Goal: Task Accomplishment & Management: Use online tool/utility

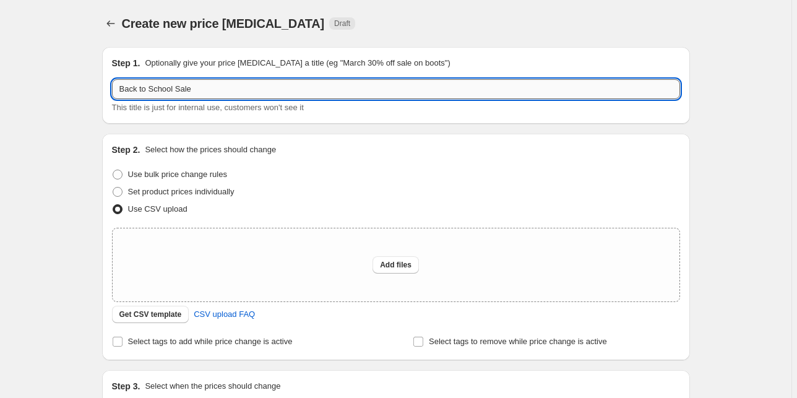
click at [262, 98] on input "Back to School Sale" at bounding box center [396, 89] width 568 height 20
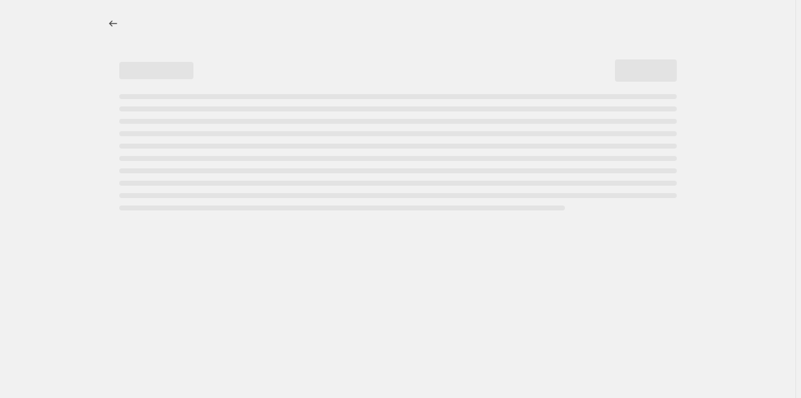
select select "percentage"
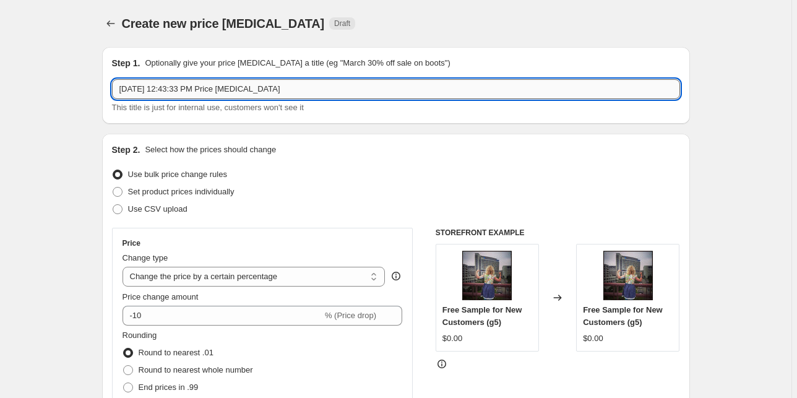
click at [267, 94] on input "Aug 13, 2025, 12:43:33 PM Price change job" at bounding box center [396, 89] width 568 height 20
type input "Back to School Sale"
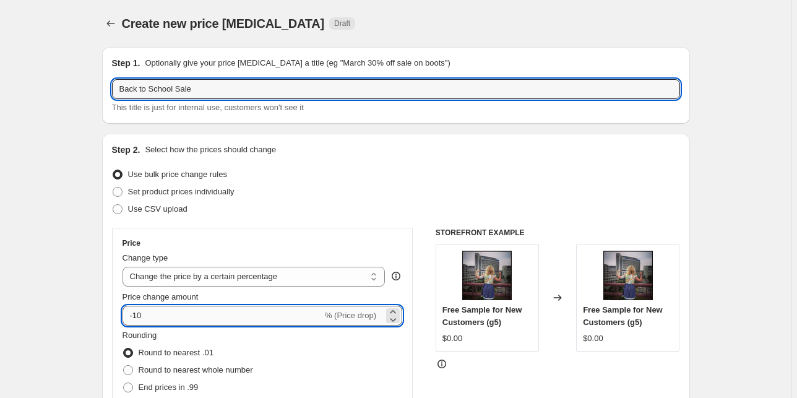
click at [170, 314] on input "-10" at bounding box center [222, 316] width 200 height 20
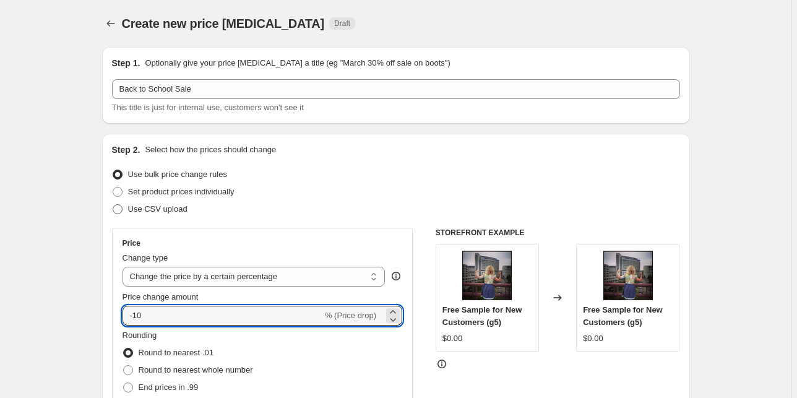
click at [160, 207] on span "Use CSV upload" at bounding box center [157, 208] width 59 height 9
click at [113, 205] on input "Use CSV upload" at bounding box center [113, 204] width 1 height 1
radio input "true"
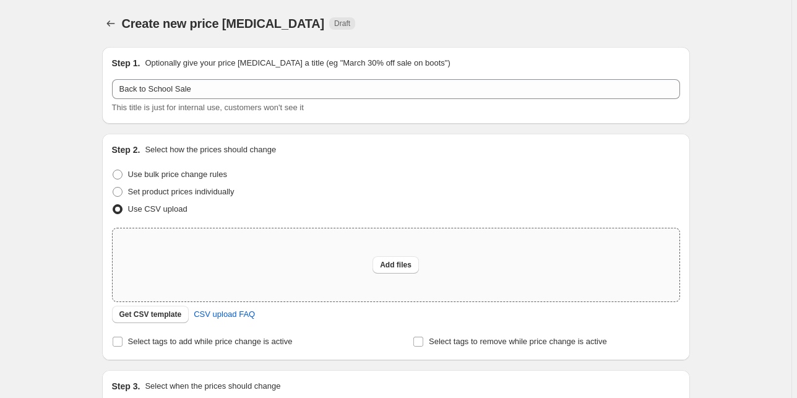
click at [321, 280] on div "Add files" at bounding box center [396, 264] width 566 height 73
type input "C:\fakepath\Back to School Sale.csv"
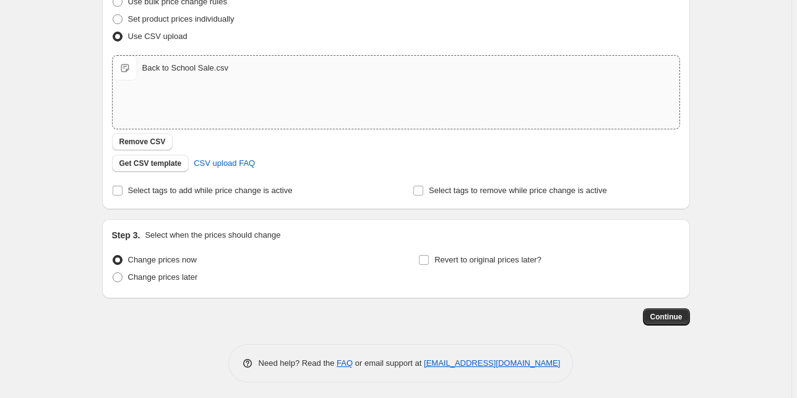
scroll to position [175, 0]
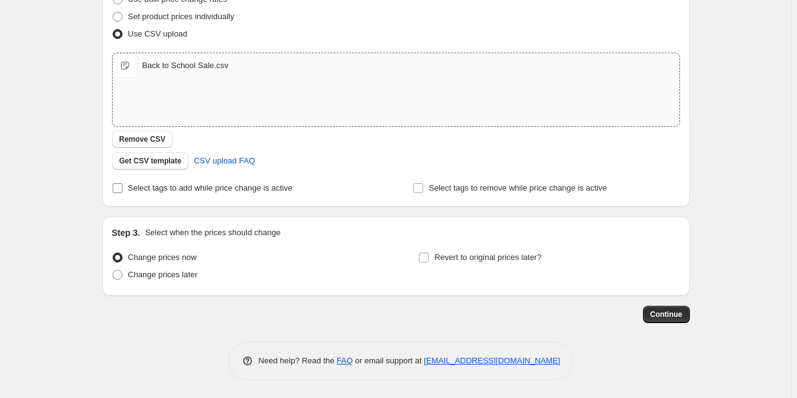
click at [229, 193] on span "Select tags to add while price change is active" at bounding box center [210, 188] width 165 height 12
click at [122, 193] on input "Select tags to add while price change is active" at bounding box center [118, 188] width 10 height 10
checkbox input "true"
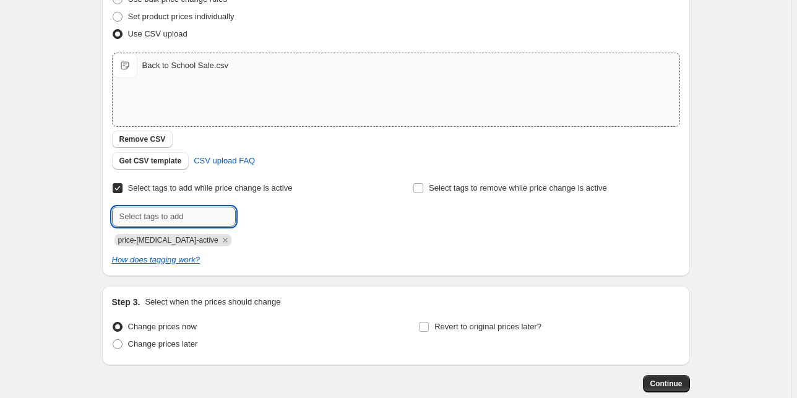
click at [218, 208] on input "text" at bounding box center [174, 217] width 124 height 20
type input "On sale"
click at [281, 216] on span "On sale" at bounding box center [275, 215] width 27 height 9
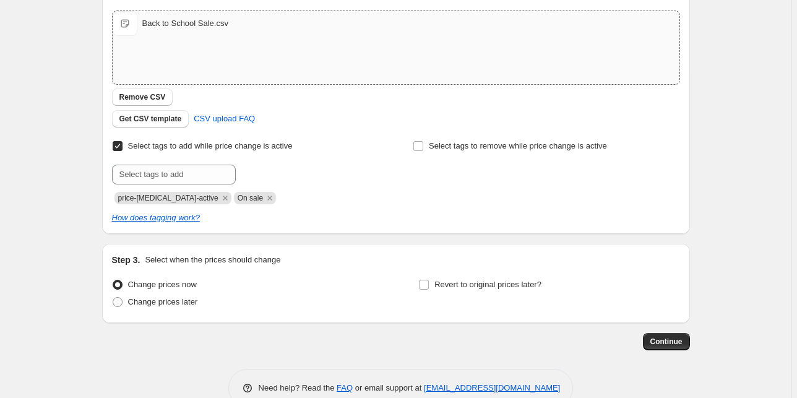
scroll to position [244, 0]
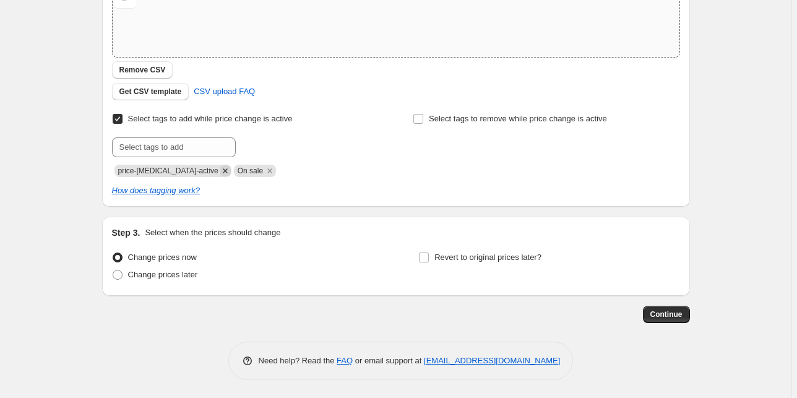
click at [223, 171] on icon "Remove price-change-job-active" at bounding box center [225, 170] width 4 height 4
click at [173, 280] on span "Change prices later" at bounding box center [163, 274] width 70 height 12
click at [113, 270] on input "Change prices later" at bounding box center [113, 270] width 1 height 1
radio input "true"
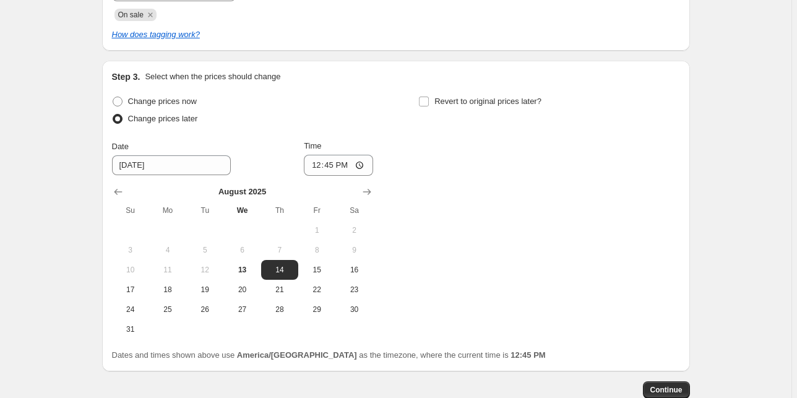
scroll to position [442, 0]
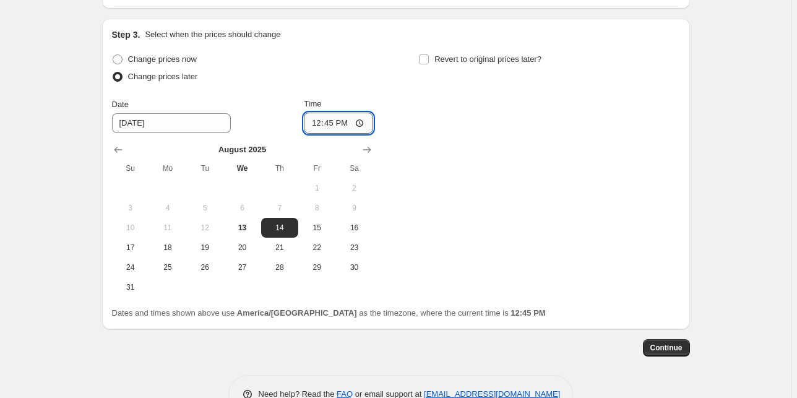
click at [322, 124] on input "12:45" at bounding box center [338, 123] width 69 height 21
type input "14:45"
click at [288, 229] on span "14" at bounding box center [279, 228] width 27 height 10
click at [507, 64] on span "Revert to original prices later?" at bounding box center [487, 59] width 107 height 12
click at [429, 64] on input "Revert to original prices later?" at bounding box center [424, 59] width 10 height 10
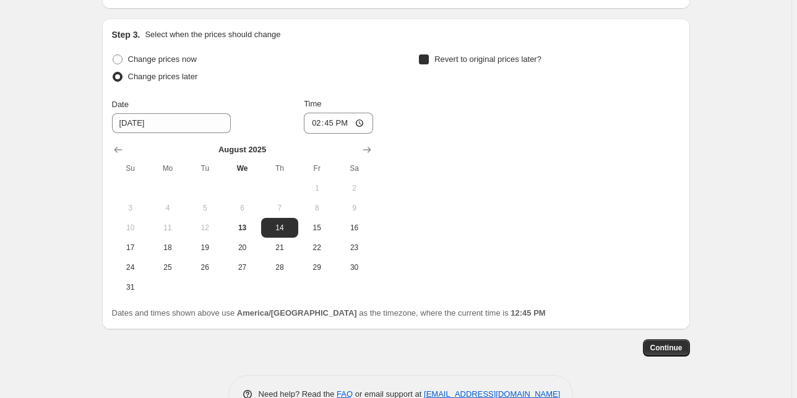
checkbox input "true"
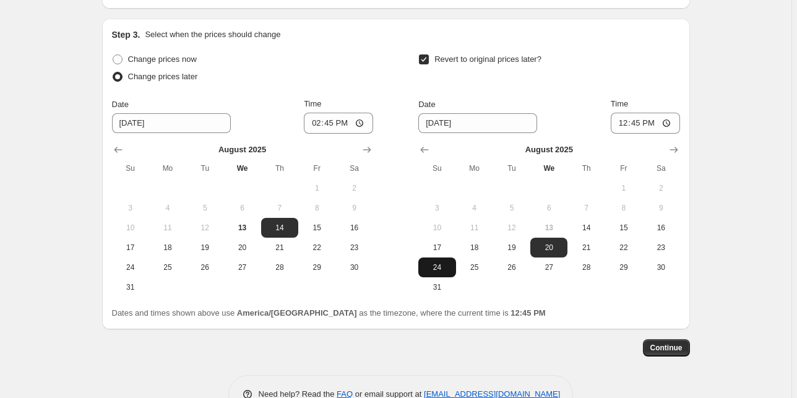
click at [445, 263] on span "24" at bounding box center [436, 267] width 27 height 10
click at [445, 250] on span "17" at bounding box center [436, 247] width 27 height 10
type input "8/17/2025"
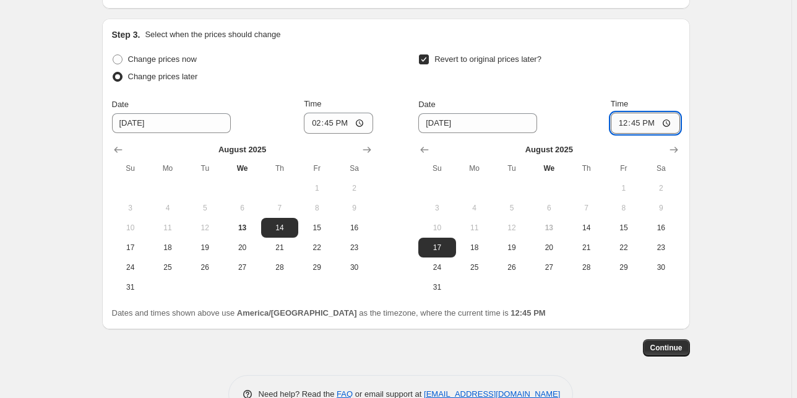
click at [623, 116] on input "12:45" at bounding box center [644, 123] width 69 height 21
type input "23:59"
click at [682, 342] on button "Continue" at bounding box center [666, 347] width 47 height 17
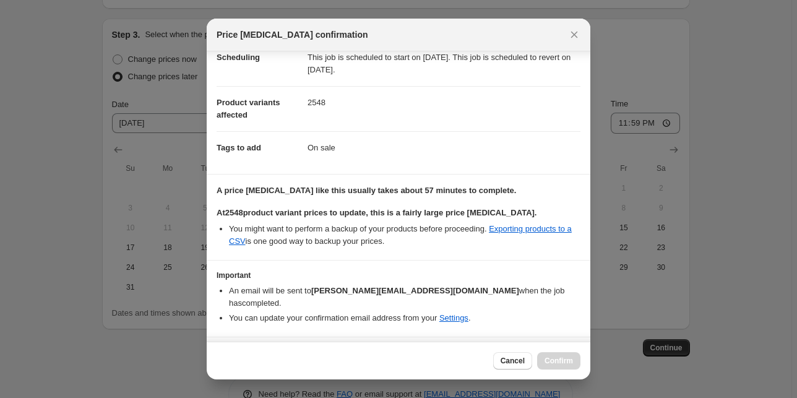
scroll to position [51, 0]
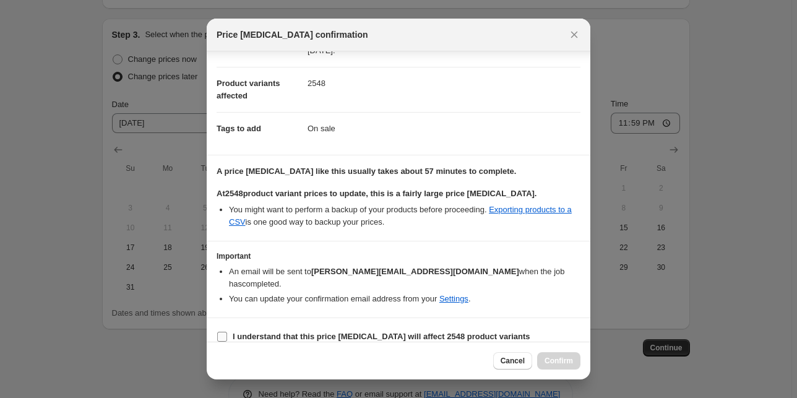
click at [313, 331] on b "I understand that this price change job will affect 2548 product variants" at bounding box center [381, 335] width 297 height 9
click at [227, 331] on input "I understand that this price change job will affect 2548 product variants" at bounding box center [222, 336] width 10 height 10
checkbox input "true"
click at [555, 369] on div "Cancel Confirm" at bounding box center [398, 360] width 383 height 38
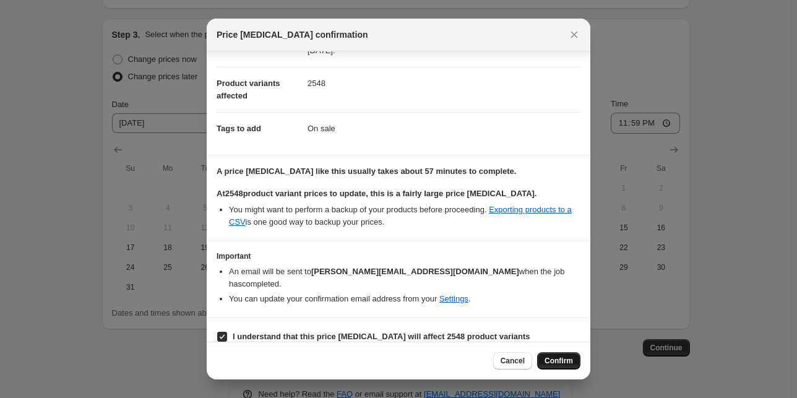
click at [568, 359] on span "Confirm" at bounding box center [558, 361] width 28 height 10
